Goal: Go to known website: Access a specific website the user already knows

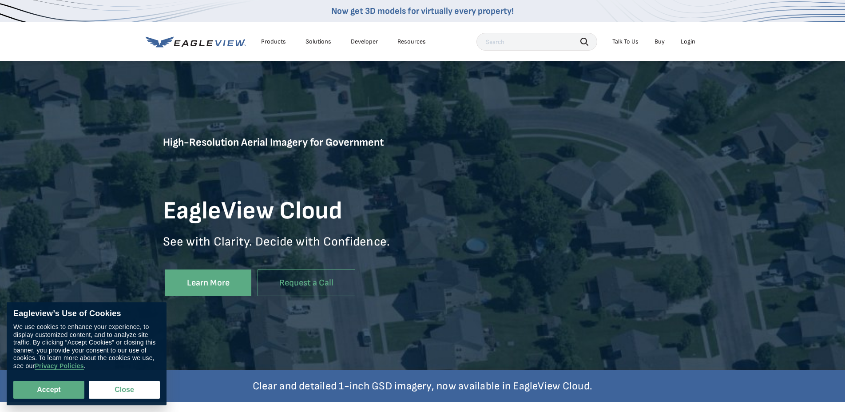
click at [691, 44] on div "Login" at bounding box center [688, 42] width 15 height 8
click at [690, 42] on div "Login" at bounding box center [688, 42] width 15 height 8
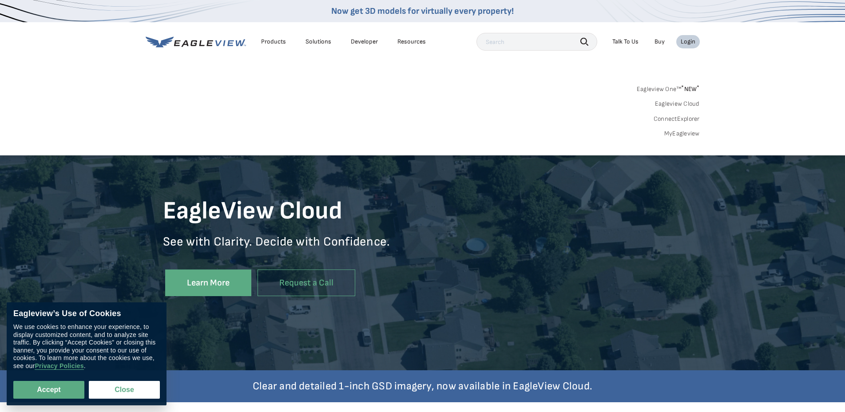
click at [680, 117] on link "ConnectExplorer" at bounding box center [677, 119] width 46 height 8
